Goal: Navigation & Orientation: Find specific page/section

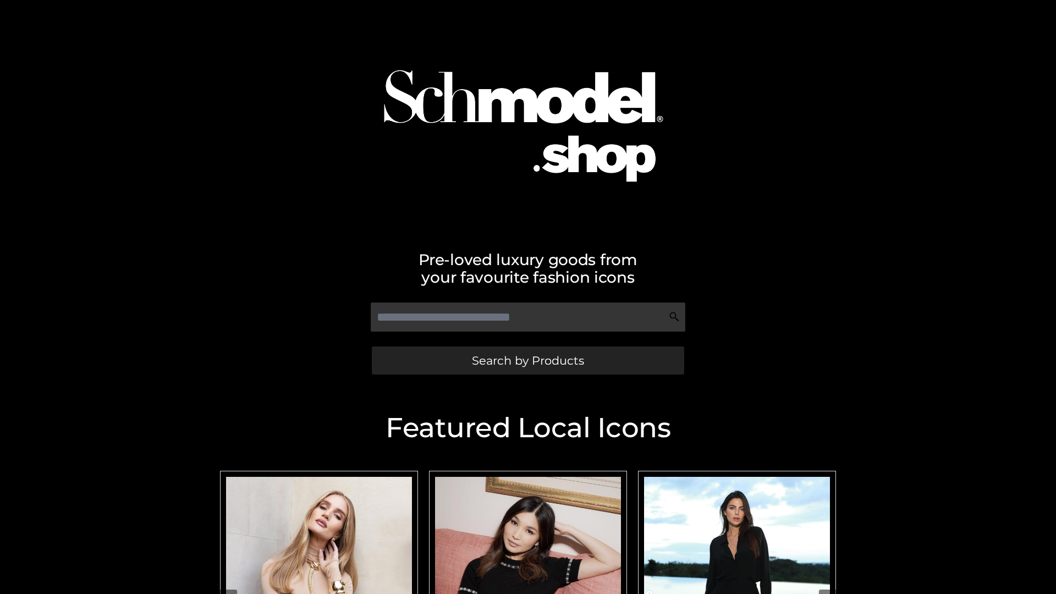
click at [528, 360] on span "Search by Products" at bounding box center [528, 361] width 112 height 12
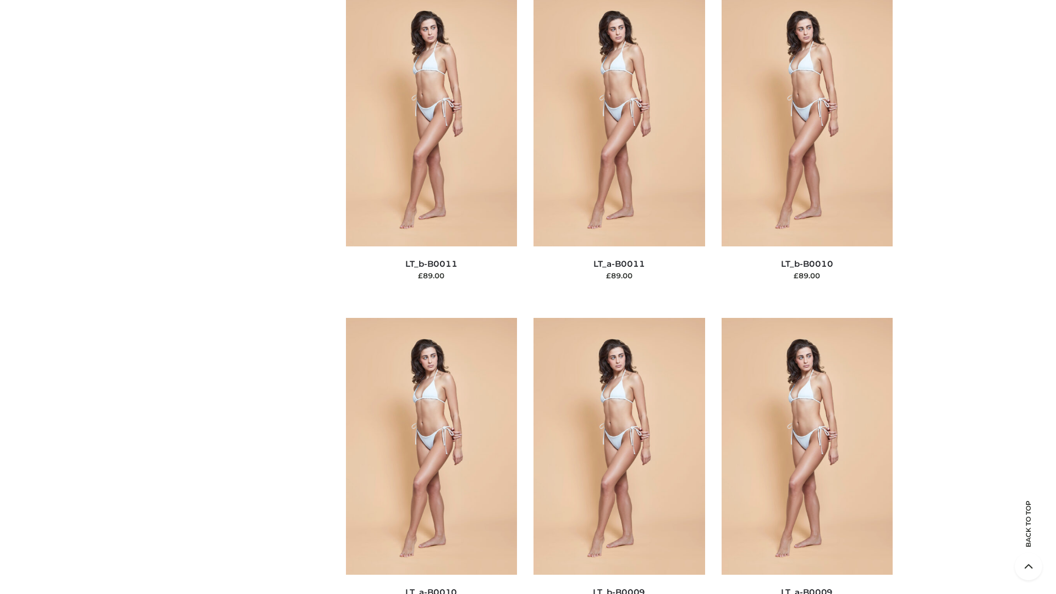
scroll to position [4941, 0]
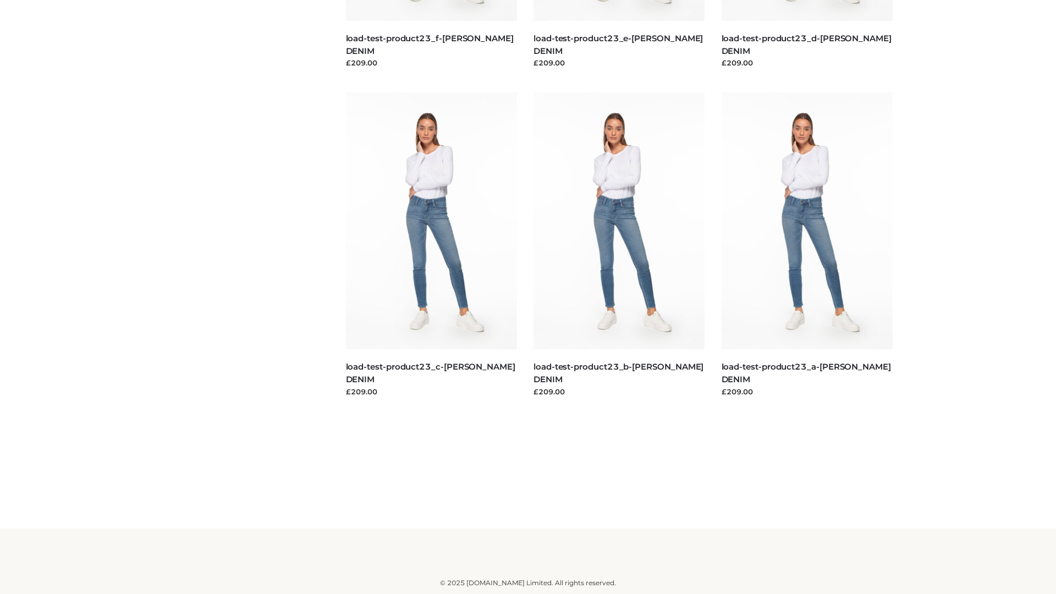
scroll to position [965, 0]
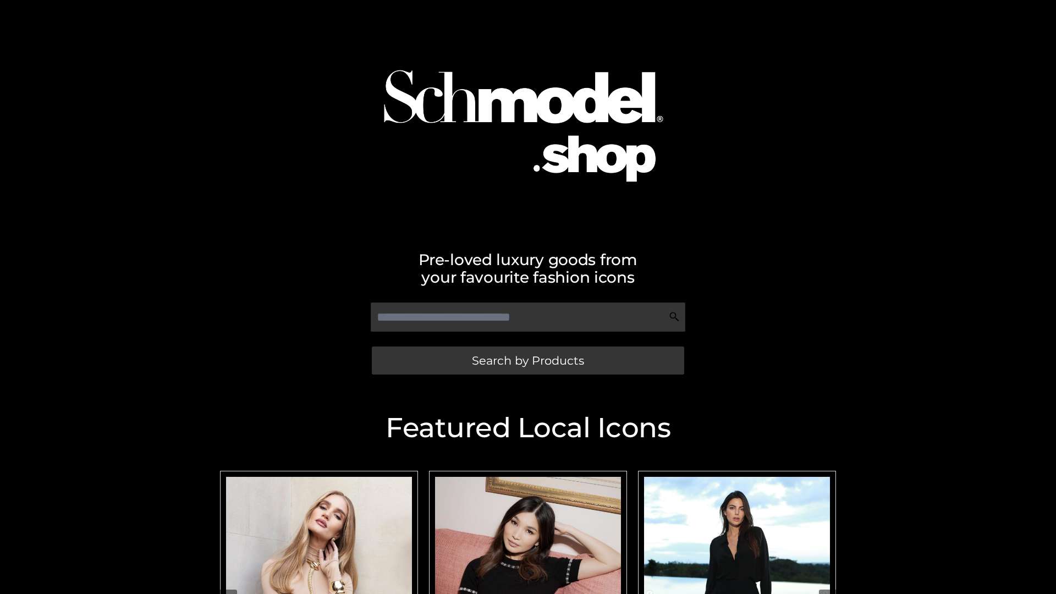
click at [528, 360] on span "Search by Products" at bounding box center [528, 361] width 112 height 12
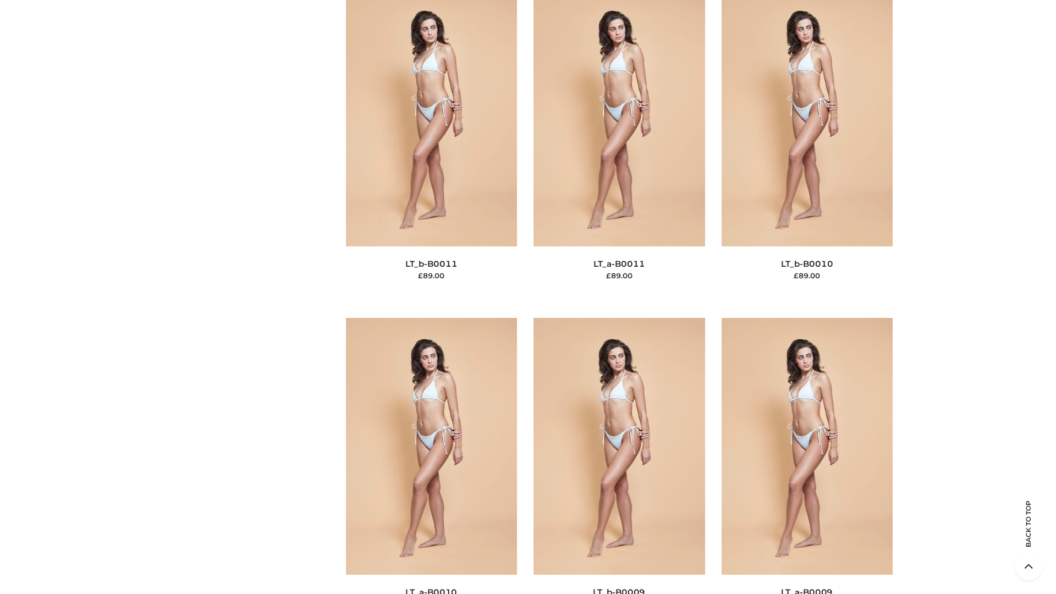
scroll to position [4941, 0]
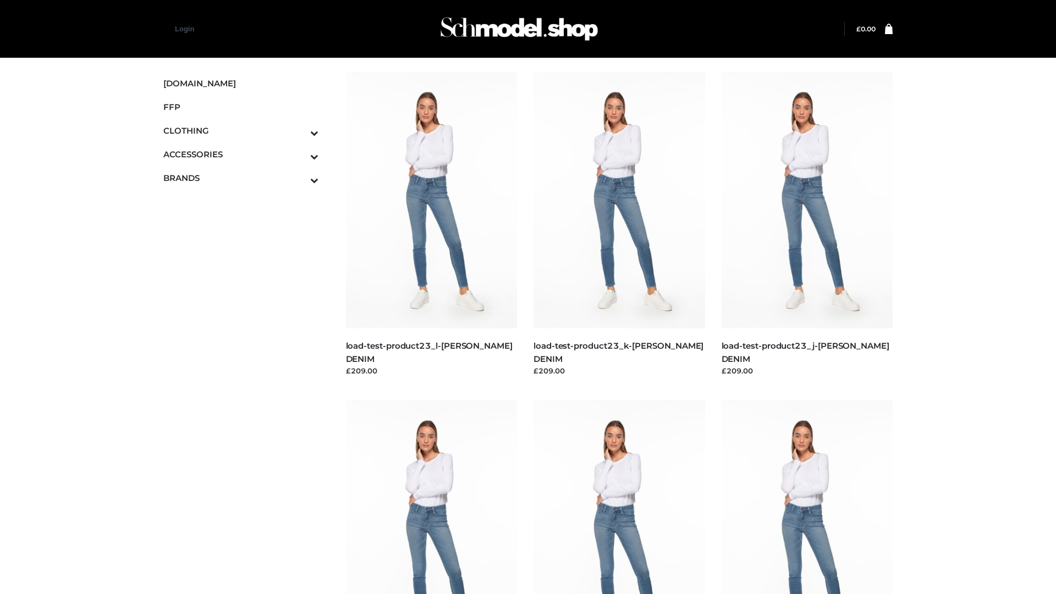
scroll to position [965, 0]
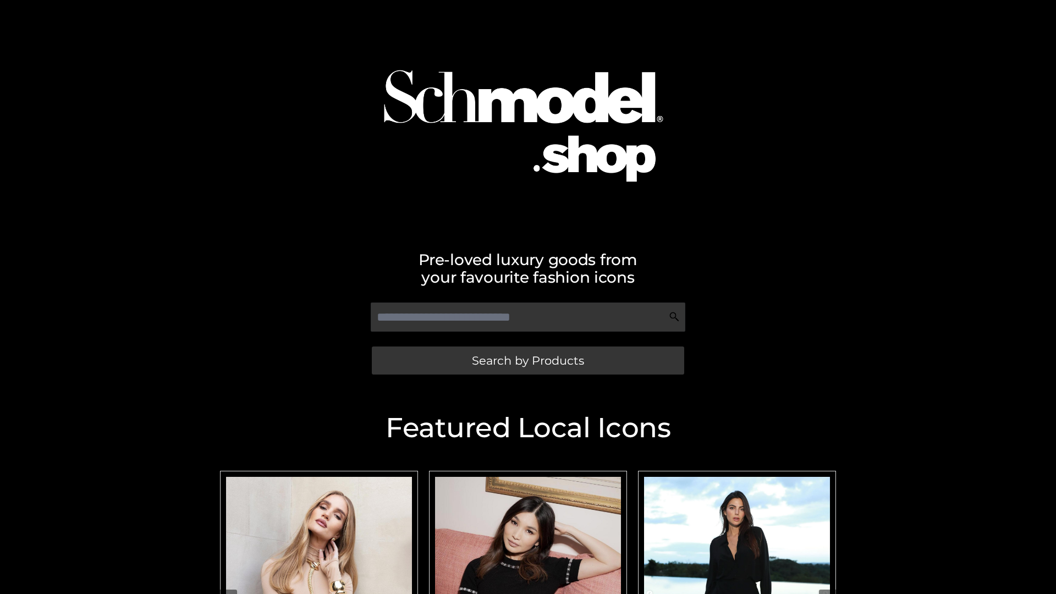
click at [528, 360] on span "Search by Products" at bounding box center [528, 361] width 112 height 12
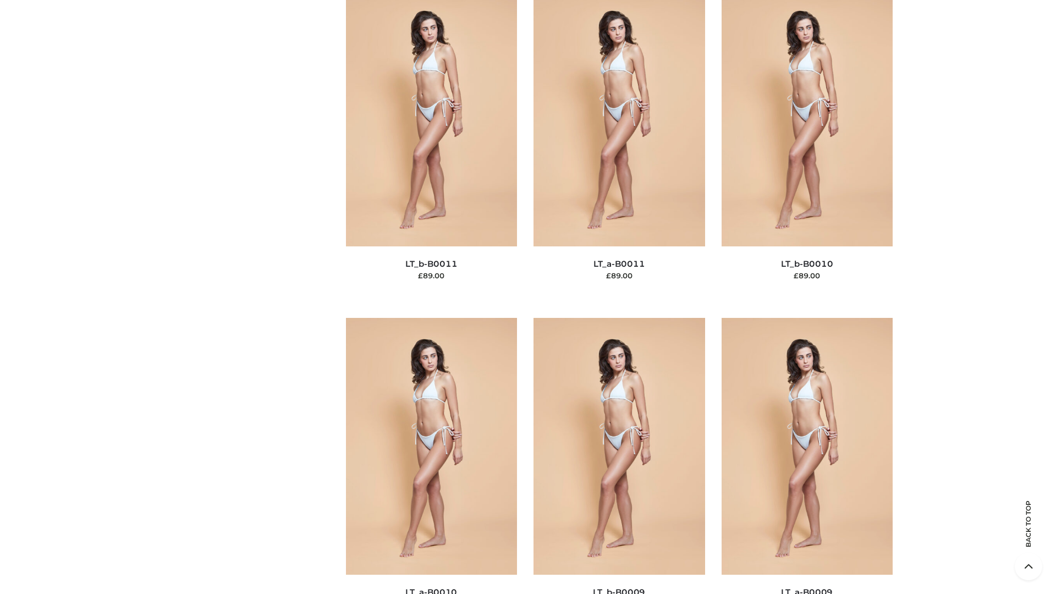
scroll to position [4941, 0]
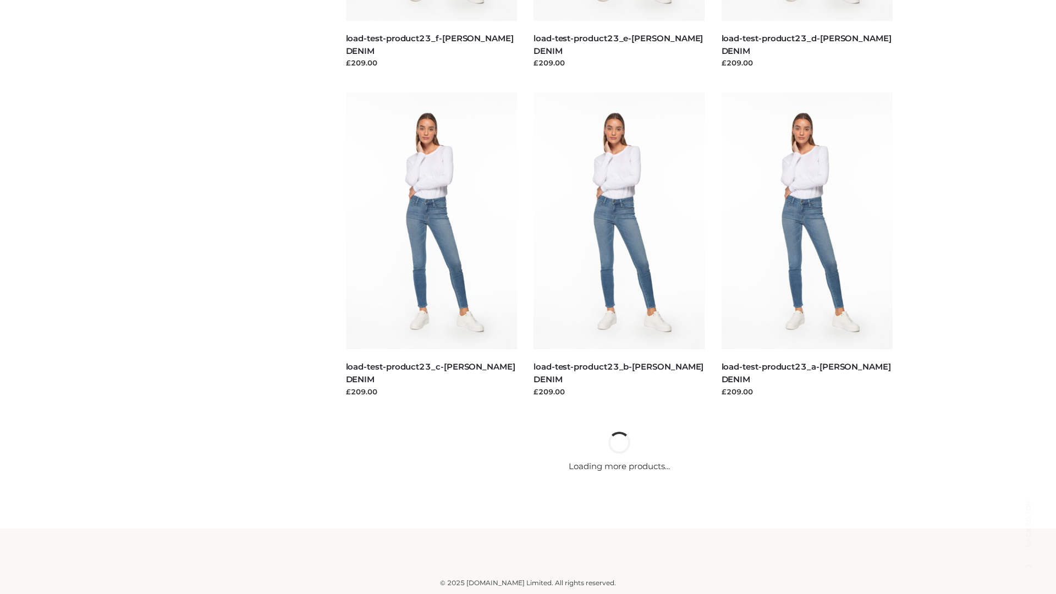
scroll to position [965, 0]
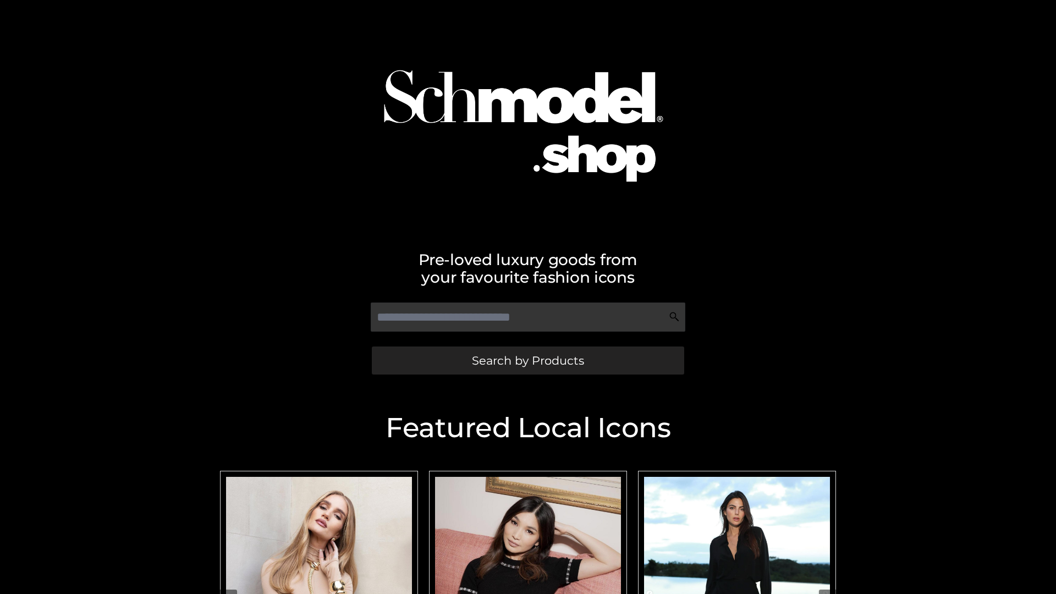
click at [528, 360] on span "Search by Products" at bounding box center [528, 361] width 112 height 12
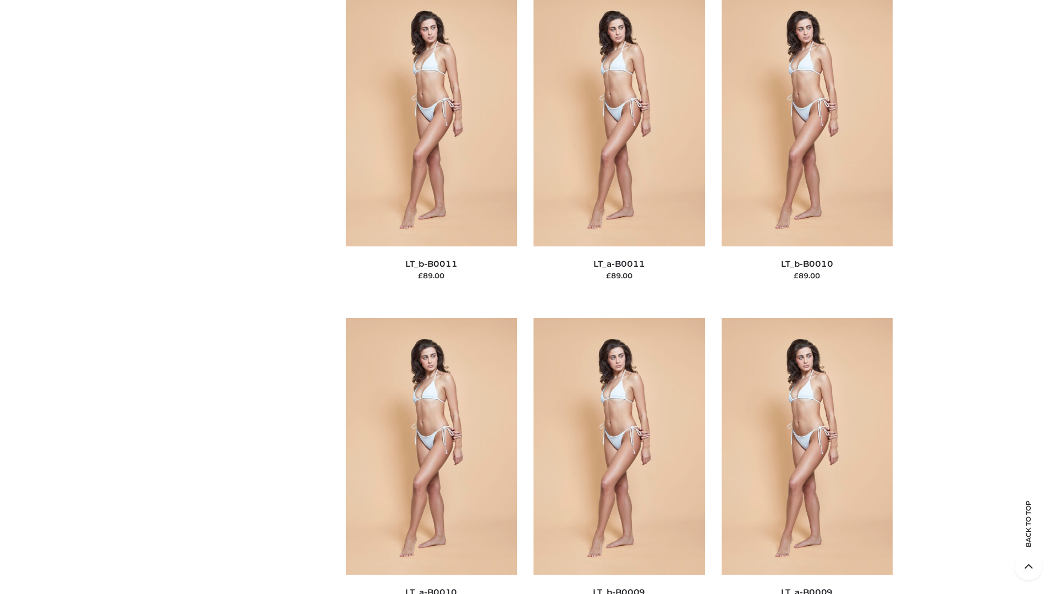
scroll to position [4941, 0]
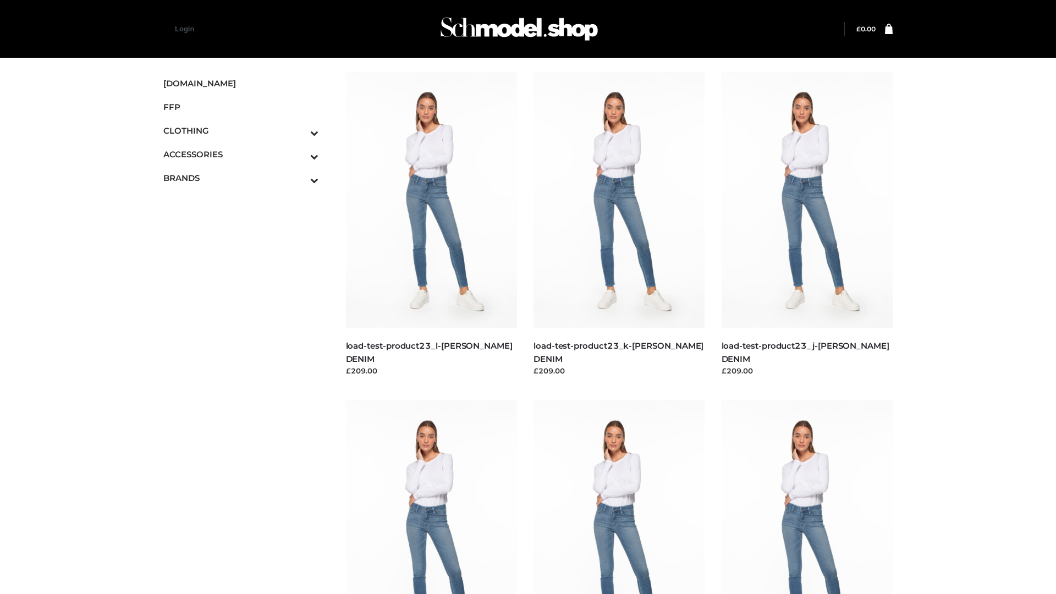
scroll to position [965, 0]
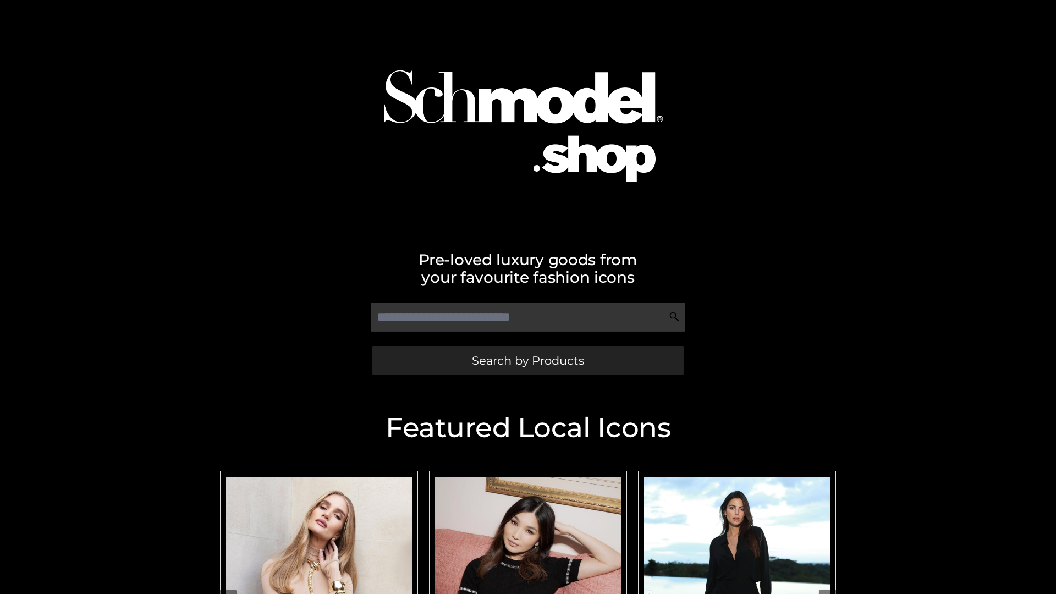
click at [528, 360] on span "Search by Products" at bounding box center [528, 361] width 112 height 12
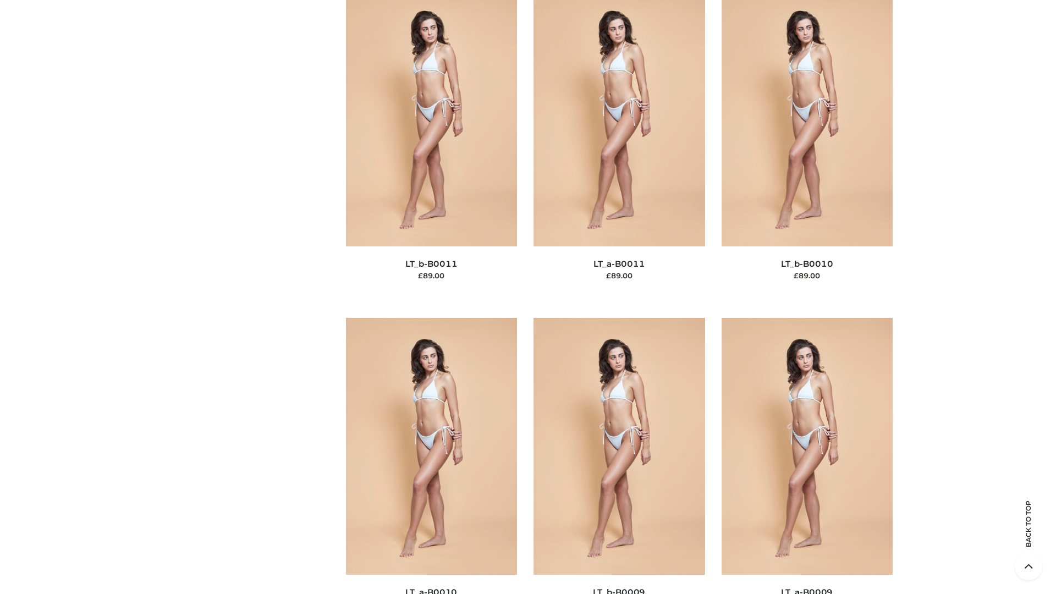
scroll to position [4941, 0]
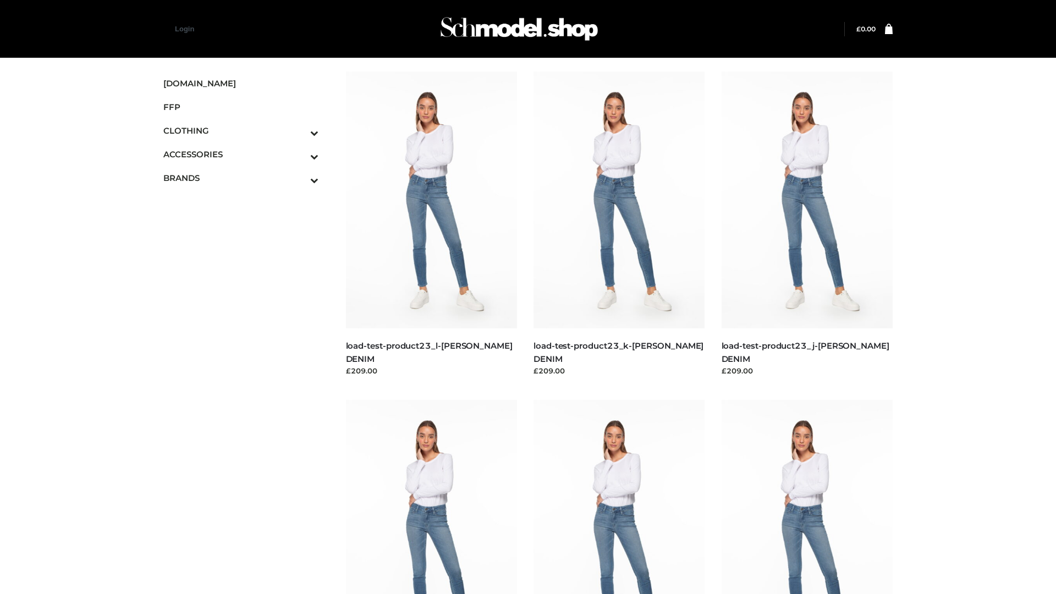
scroll to position [965, 0]
